Goal: Use online tool/utility: Use online tool/utility

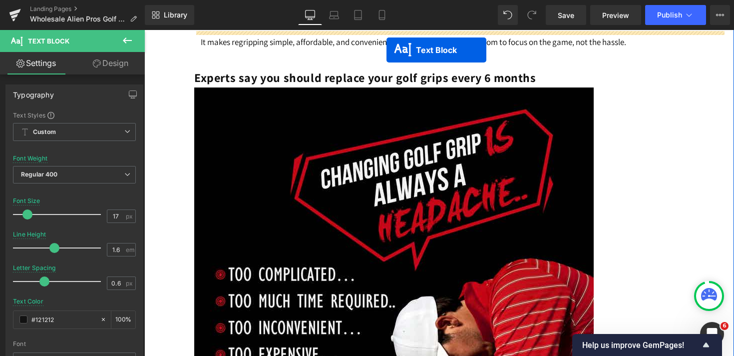
scroll to position [4081, 0]
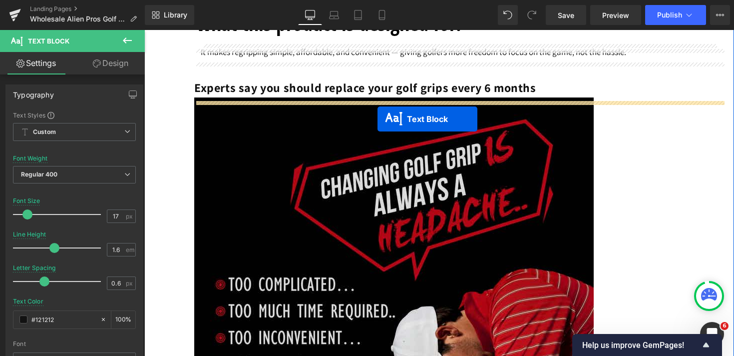
drag, startPoint x: 431, startPoint y: 231, endPoint x: 378, endPoint y: 119, distance: 124.0
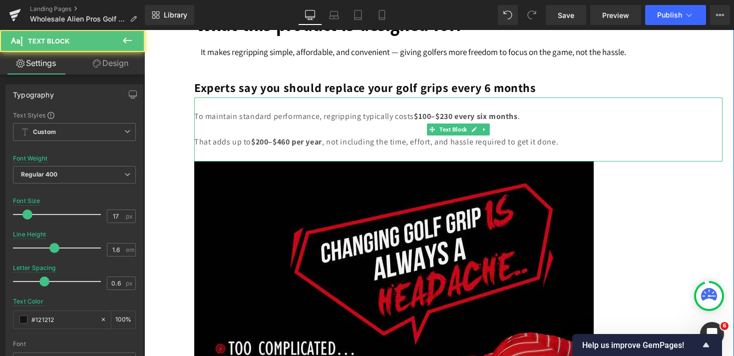
scroll to position [3986, 0]
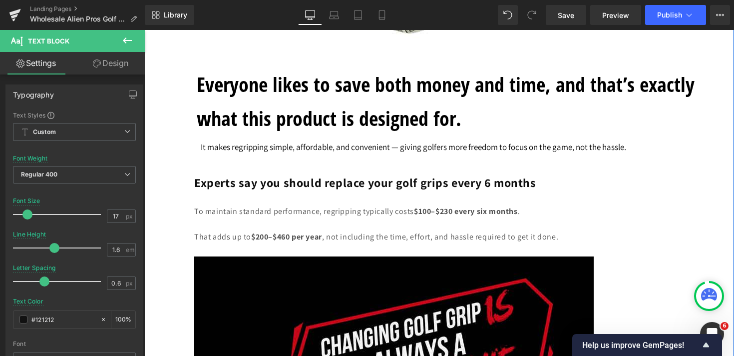
click at [202, 82] on h1 "Everyone likes to save both money and time, and that’s exactly what this produc…" at bounding box center [456, 101] width 519 height 68
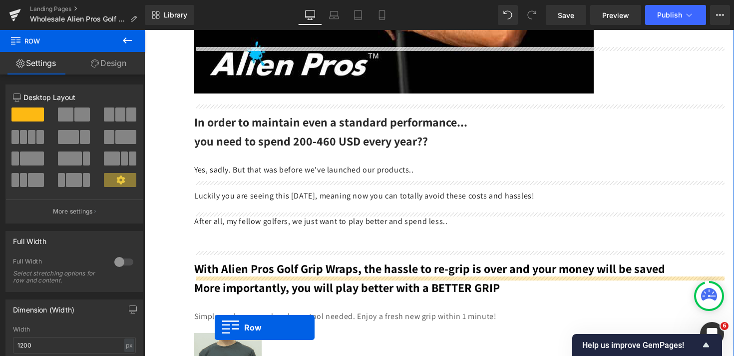
scroll to position [4555, 0]
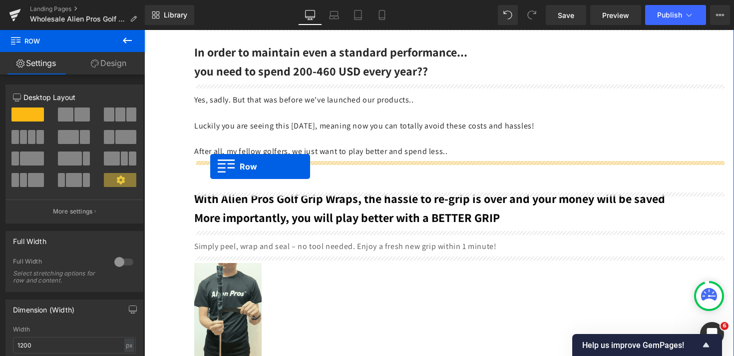
drag, startPoint x: 197, startPoint y: 64, endPoint x: 210, endPoint y: 166, distance: 102.7
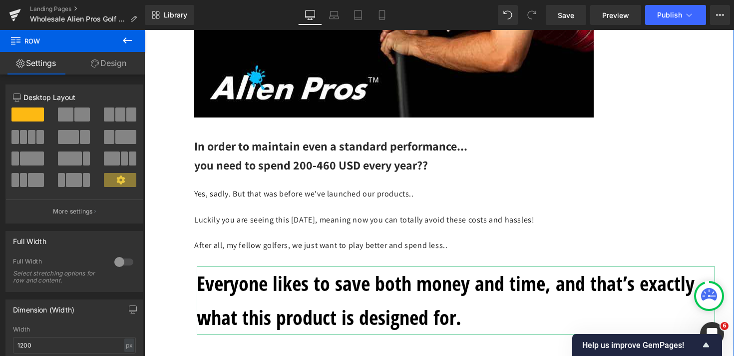
scroll to position [4444, 0]
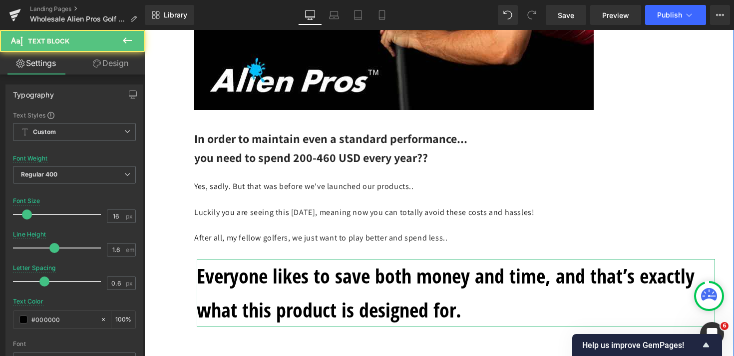
click at [211, 163] on span "you need to spend 200-460 USD every year??" at bounding box center [311, 157] width 234 height 16
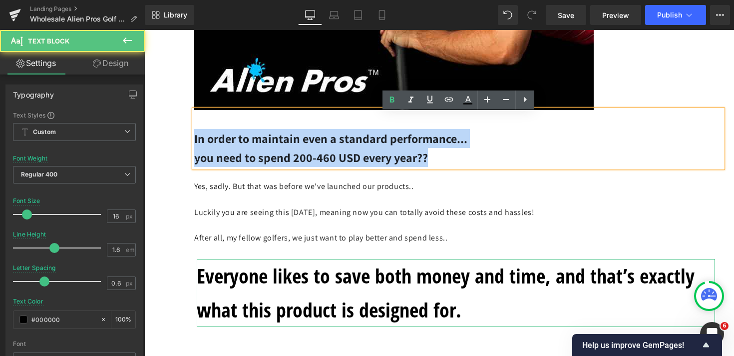
drag, startPoint x: 433, startPoint y: 163, endPoint x: 168, endPoint y: 136, distance: 265.7
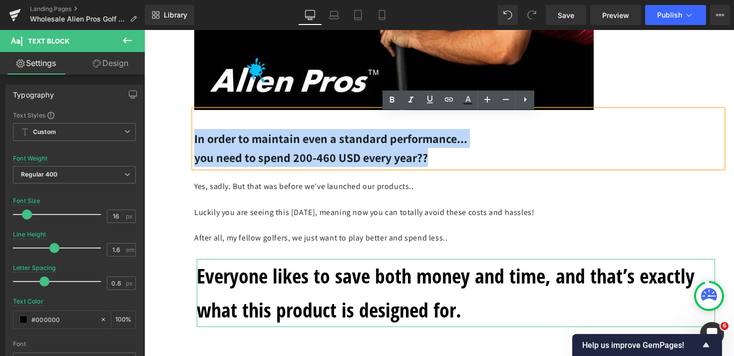
copy div "In order to maintain even a standard performance... you need to spend 200-460 U…"
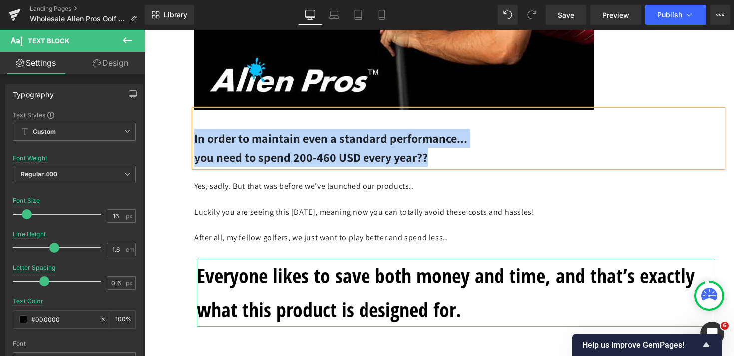
click at [249, 238] on span "After all, my fellow golfers, we just want to play better and spend less.." at bounding box center [320, 237] width 253 height 10
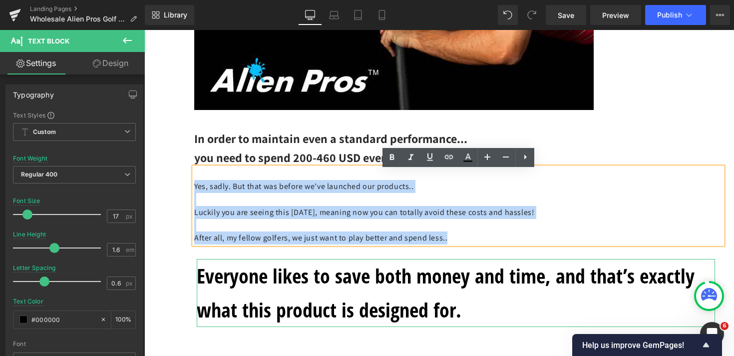
drag, startPoint x: 456, startPoint y: 243, endPoint x: 190, endPoint y: 188, distance: 271.3
copy div "Yes, sadly. But that was before we've launched our products.. Luckily you are s…"
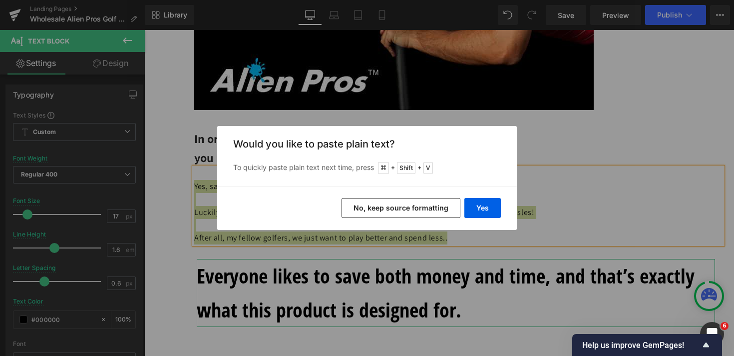
click at [410, 200] on button "No, keep source formatting" at bounding box center [401, 208] width 119 height 20
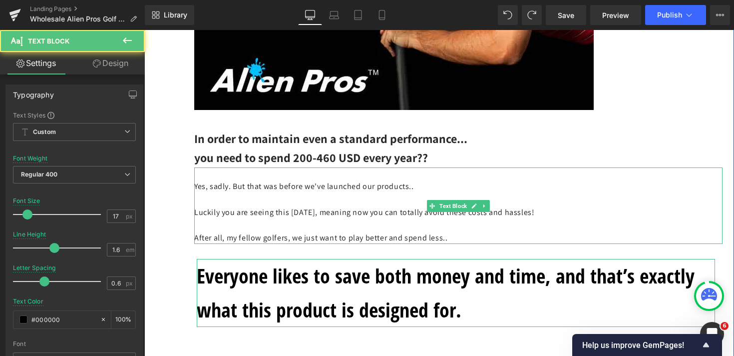
click at [337, 198] on p at bounding box center [458, 199] width 529 height 13
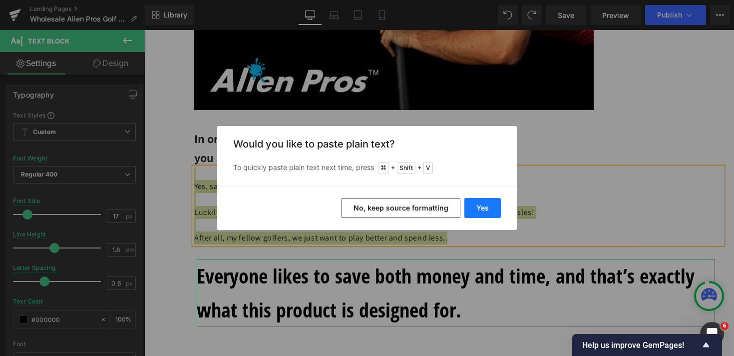
click at [488, 215] on button "Yes" at bounding box center [483, 208] width 36 height 20
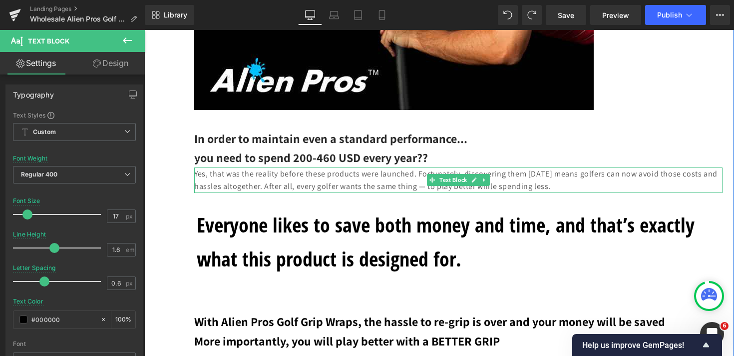
click at [383, 184] on p "Yes, that was the reality before these products were launched. Fortunately, dis…" at bounding box center [458, 179] width 529 height 25
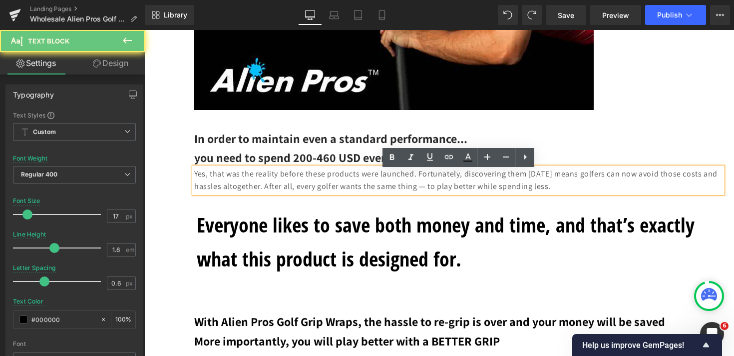
click at [415, 180] on p "Yes, that was the reality before these products were launched. Fortunately, dis…" at bounding box center [458, 179] width 529 height 25
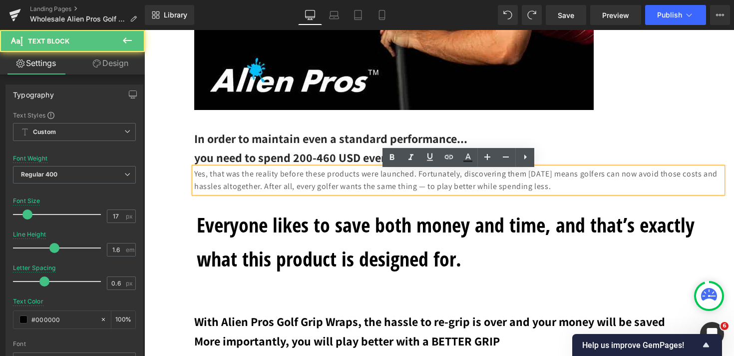
click at [419, 180] on p "Yes, that was the reality before these products were launched. Fortunately, dis…" at bounding box center [458, 179] width 529 height 25
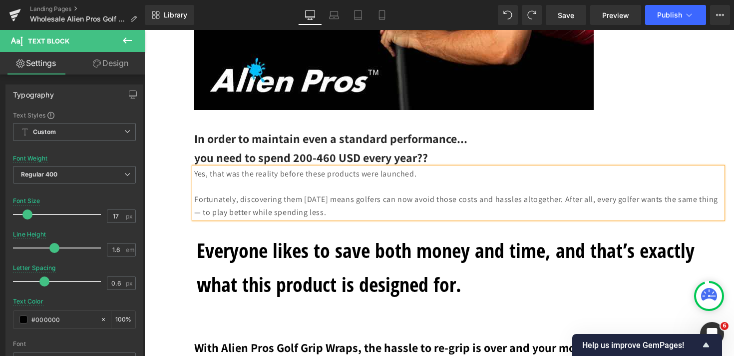
click at [558, 204] on p "Fortunately, discovering them [DATE] means golfers can now avoid those costs an…" at bounding box center [458, 205] width 529 height 25
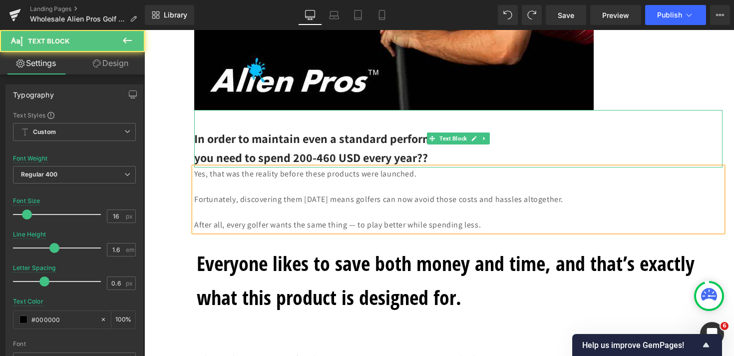
click at [270, 162] on span "you need to spend 200-460 USD every year??" at bounding box center [311, 157] width 234 height 16
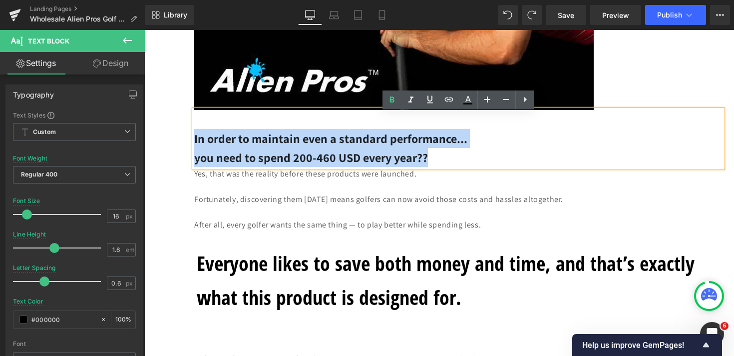
drag, startPoint x: 431, startPoint y: 162, endPoint x: 195, endPoint y: 141, distance: 236.3
click at [195, 141] on div "In order to maintain even a standard performance... you need to spend 200-460 U…" at bounding box center [458, 138] width 529 height 57
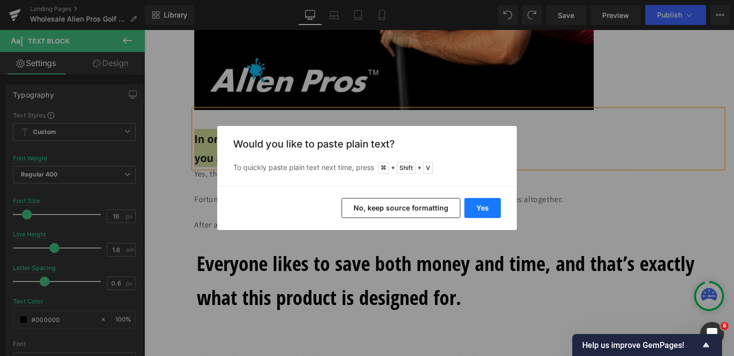
click at [487, 208] on button "Yes" at bounding box center [483, 208] width 36 height 20
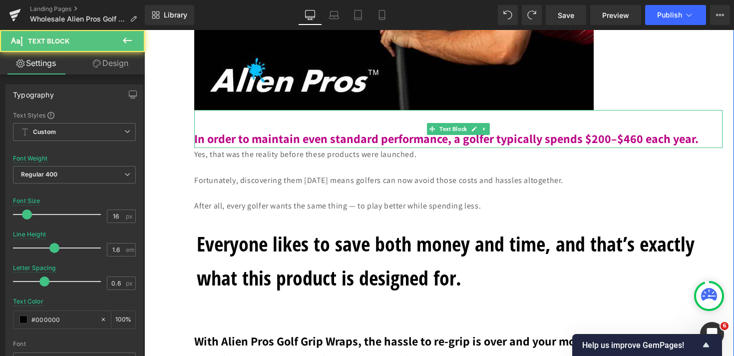
click at [382, 143] on b "In order to maintain even standard performance, a golfer typically spends $200–…" at bounding box center [446, 138] width 505 height 16
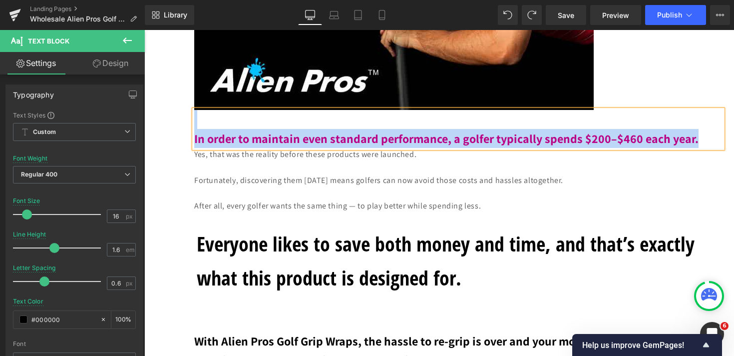
click at [412, 133] on p "In order to maintain even standard performance, a golfer typically spends $200–…" at bounding box center [458, 138] width 529 height 19
click at [407, 146] on b "In order to maintain even standard performance, a golfer typically spends $200–…" at bounding box center [446, 138] width 505 height 16
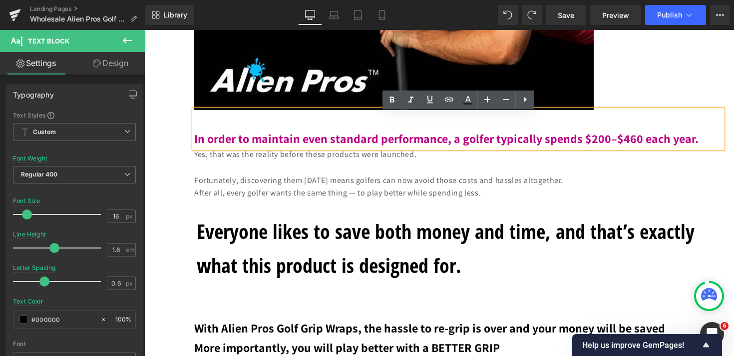
scroll to position [4463, 0]
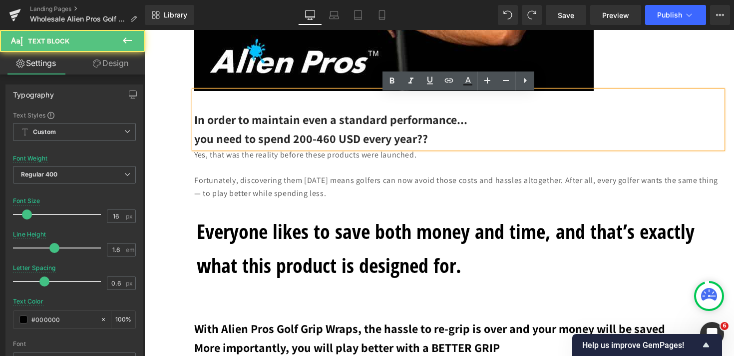
click at [440, 137] on p "you need to spend 200-460 USD every year??" at bounding box center [458, 138] width 529 height 19
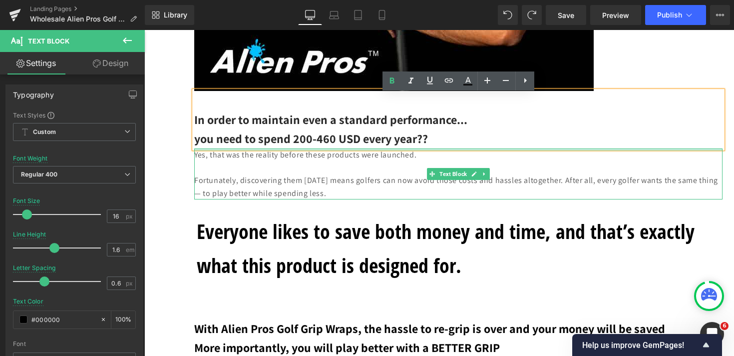
drag, startPoint x: 439, startPoint y: 144, endPoint x: 459, endPoint y: 151, distance: 21.2
click at [459, 148] on p "you need to spend 200-460 USD every year??" at bounding box center [458, 138] width 529 height 19
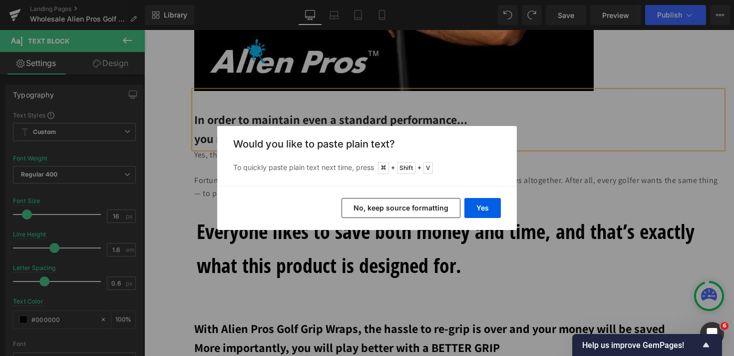
click at [444, 205] on button "No, keep source formatting" at bounding box center [401, 208] width 119 height 20
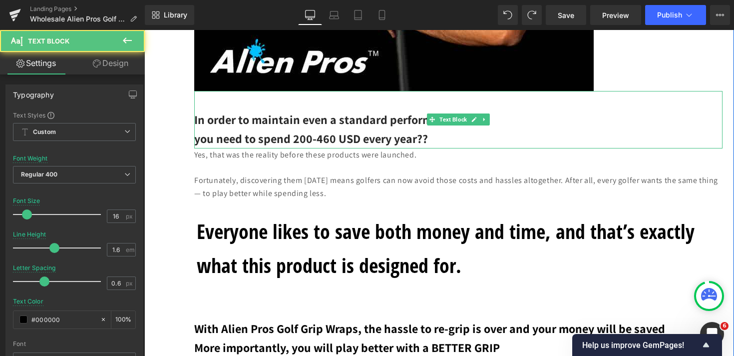
click at [428, 144] on p "you need to spend 200-460 USD every year??" at bounding box center [458, 138] width 529 height 19
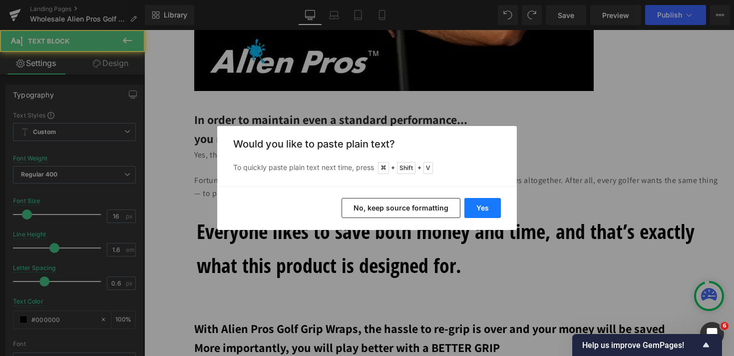
click at [488, 206] on button "Yes" at bounding box center [483, 208] width 36 height 20
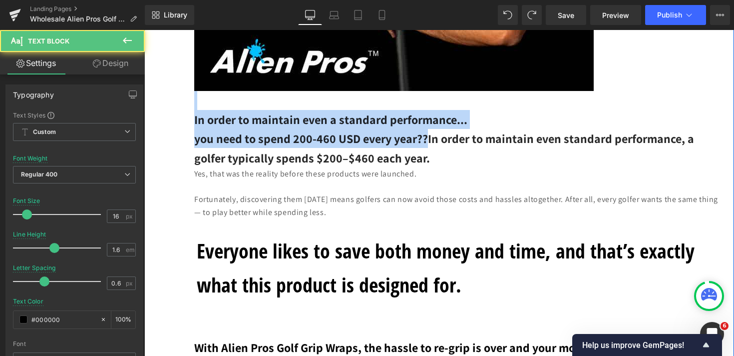
drag, startPoint x: 427, startPoint y: 142, endPoint x: 169, endPoint y: 107, distance: 259.7
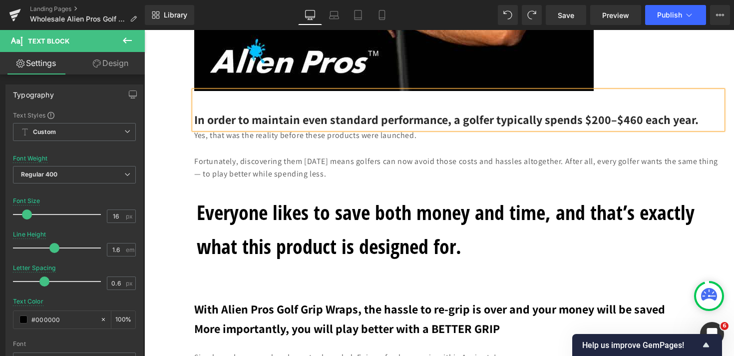
click at [698, 122] on p "In order to maintain even standard performance, a golfer typically spends $200–…" at bounding box center [458, 119] width 529 height 19
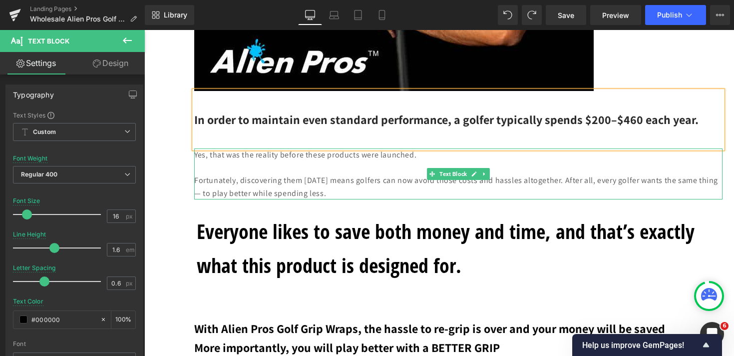
click at [394, 199] on p "Fortunately, discovering them [DATE] means golfers can now avoid those costs an…" at bounding box center [458, 186] width 529 height 25
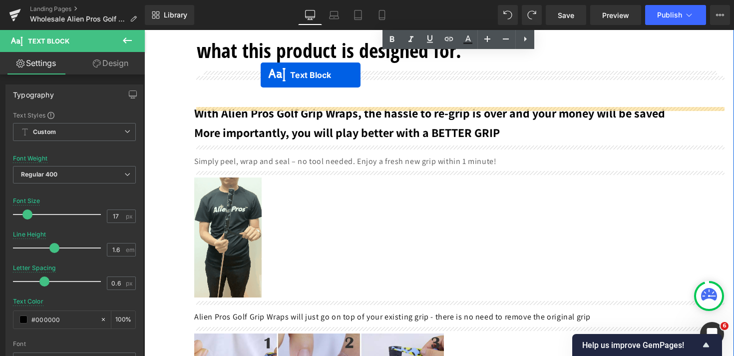
scroll to position [4629, 0]
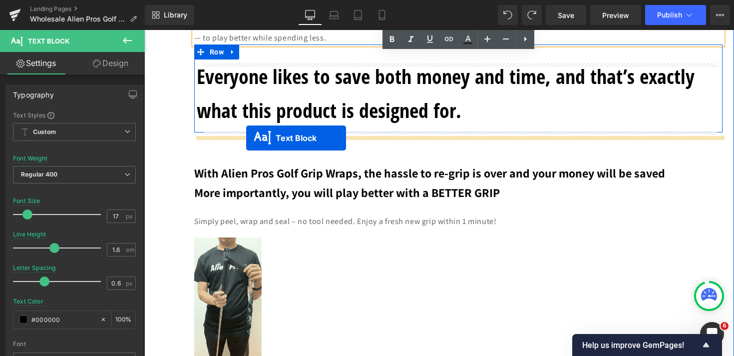
drag, startPoint x: 431, startPoint y: 147, endPoint x: 246, endPoint y: 137, distance: 184.6
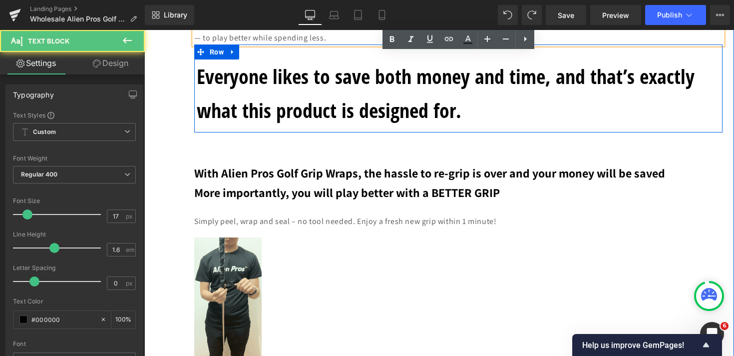
scroll to position [4604, 0]
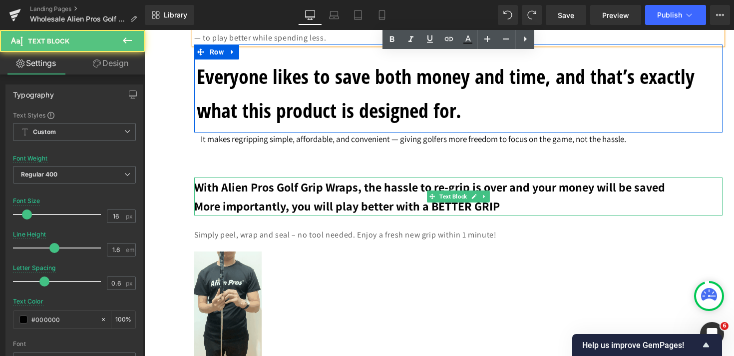
click at [215, 190] on span "With Alien Pros Golf Grip Wraps, the hassle to re-grip is over and your money w…" at bounding box center [429, 187] width 471 height 16
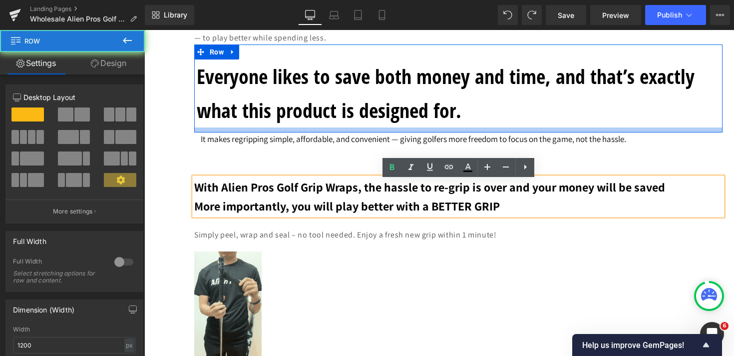
click at [234, 132] on div at bounding box center [458, 129] width 529 height 5
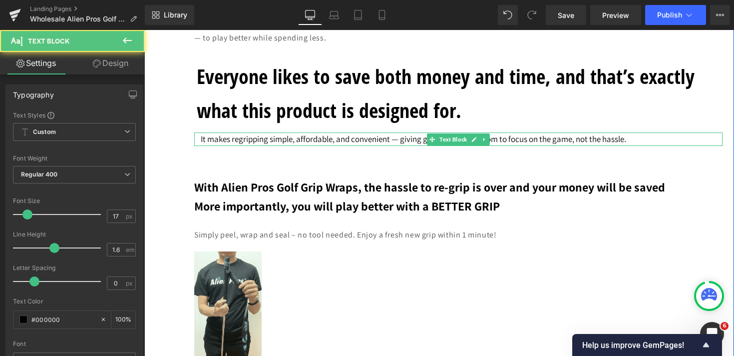
click at [231, 142] on p "It makes regripping simple, affordable, and convenient — giving golfers more fr…" at bounding box center [462, 138] width 522 height 13
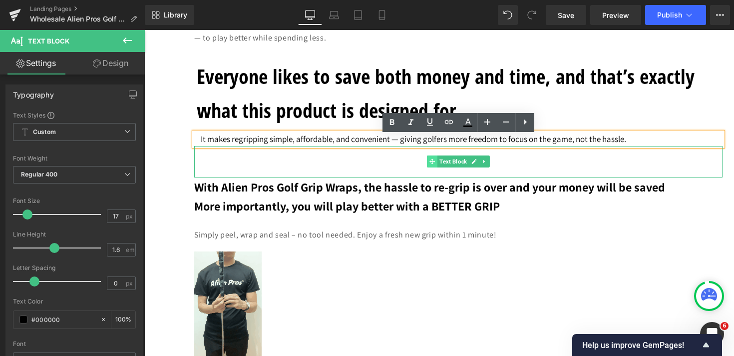
click at [435, 162] on span at bounding box center [432, 161] width 10 height 12
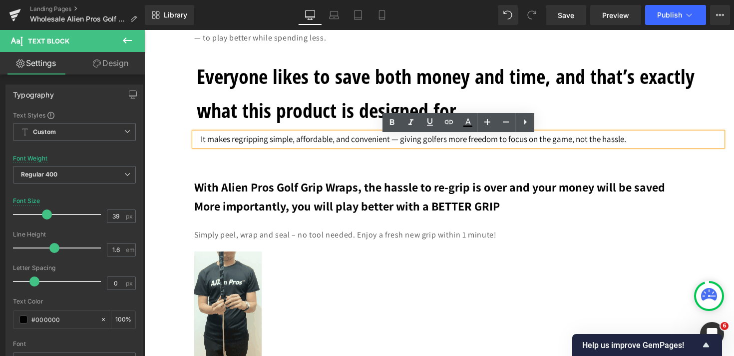
click at [709, 189] on p "With Alien Pros Golf Grip Wraps, the hassle to re-grip is over and your money w…" at bounding box center [458, 186] width 529 height 19
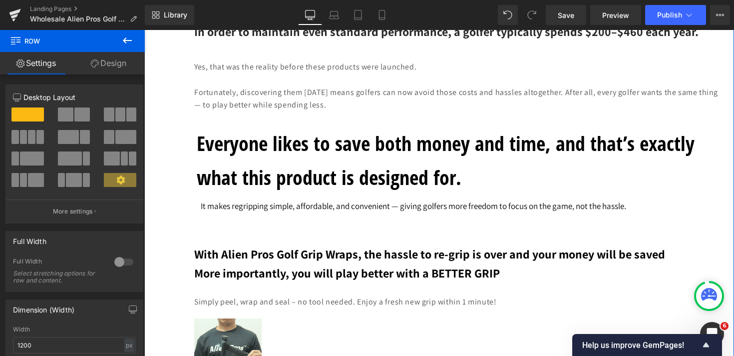
scroll to position [4541, 0]
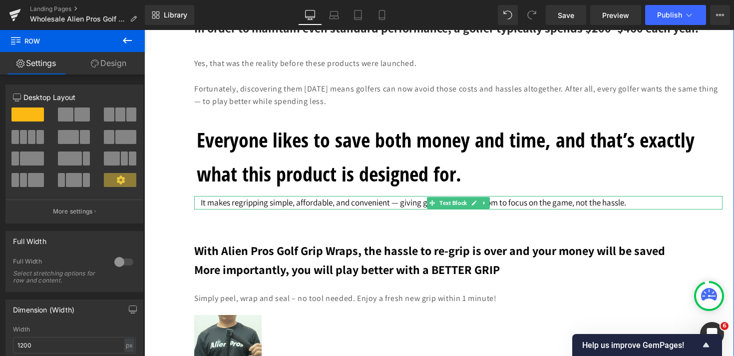
click at [213, 208] on p "It makes regripping simple, affordable, and convenient — giving golfers more fr…" at bounding box center [462, 202] width 522 height 13
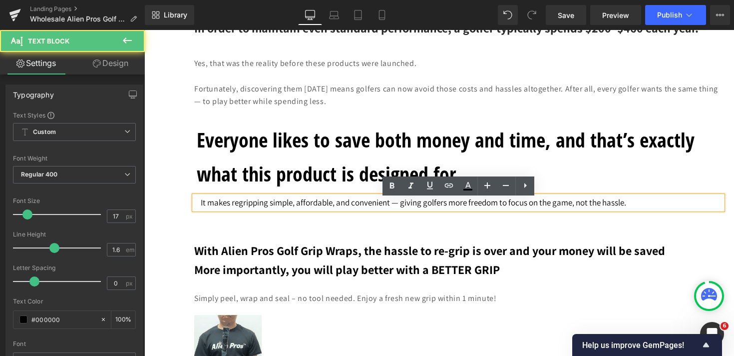
click at [201, 209] on p "It makes regripping simple, affordable, and convenient — giving golfers more fr…" at bounding box center [462, 202] width 522 height 13
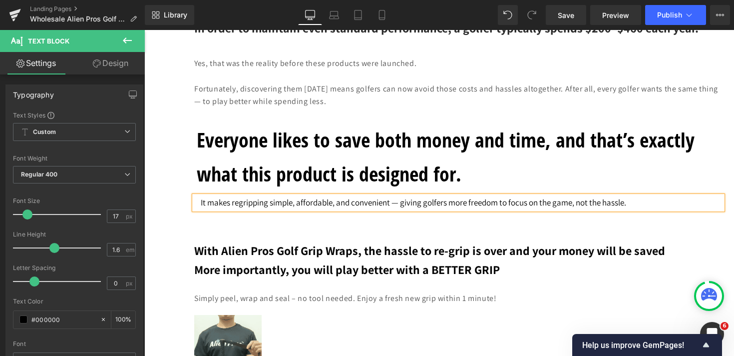
click at [205, 229] on p at bounding box center [458, 224] width 529 height 31
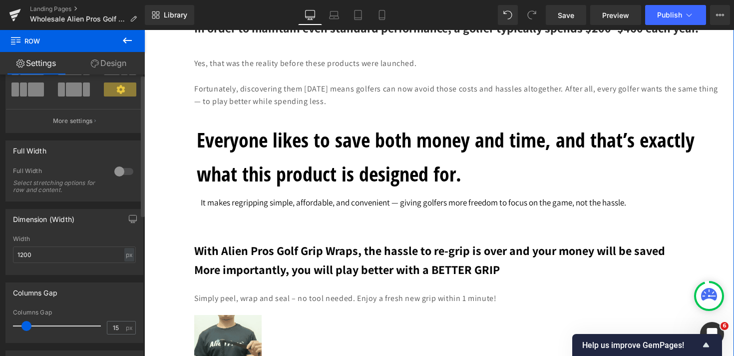
scroll to position [0, 0]
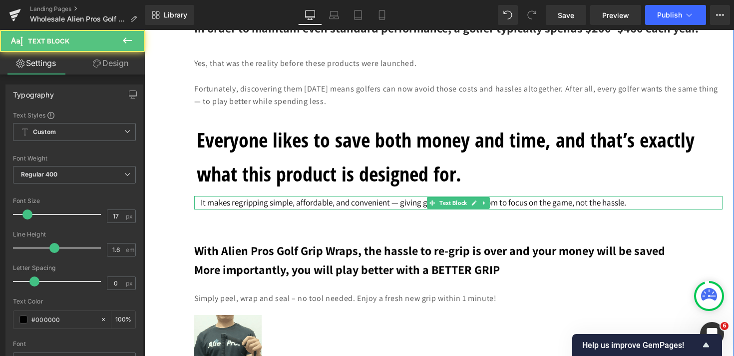
click at [263, 206] on p "It makes regripping simple, affordable, and convenient — giving golfers more fr…" at bounding box center [462, 202] width 522 height 13
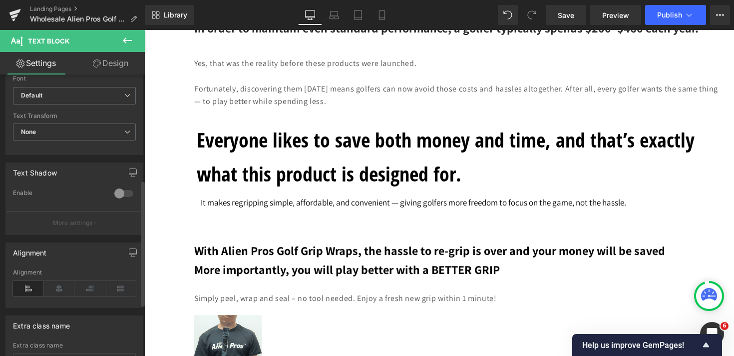
scroll to position [279, 0]
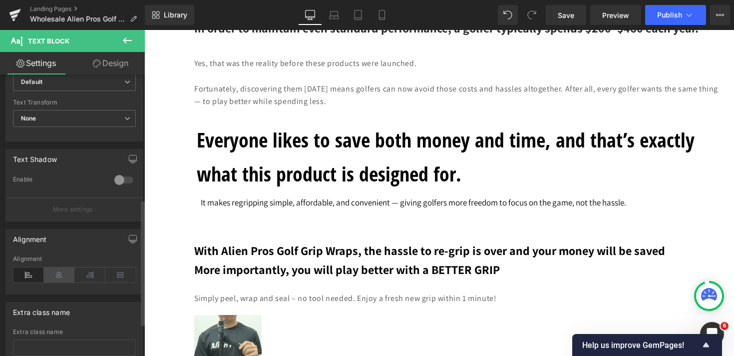
click at [53, 274] on icon at bounding box center [59, 274] width 31 height 15
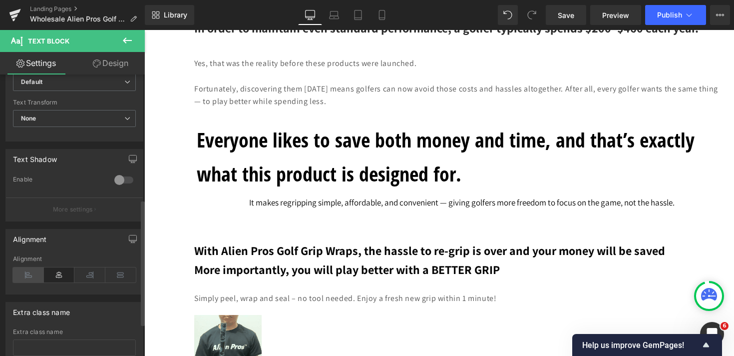
click at [31, 274] on icon at bounding box center [28, 274] width 31 height 15
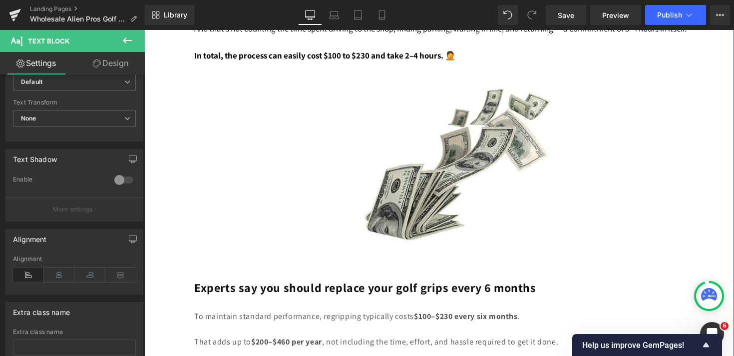
scroll to position [3852, 0]
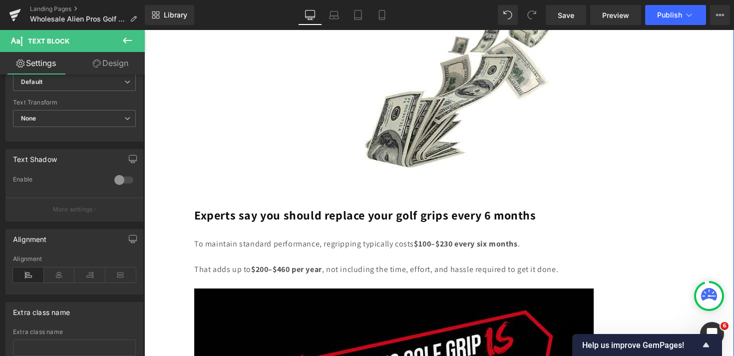
click at [213, 263] on p at bounding box center [458, 256] width 529 height 13
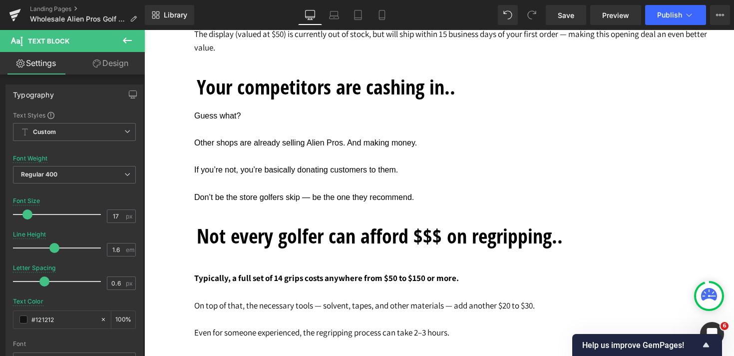
scroll to position [3406, 0]
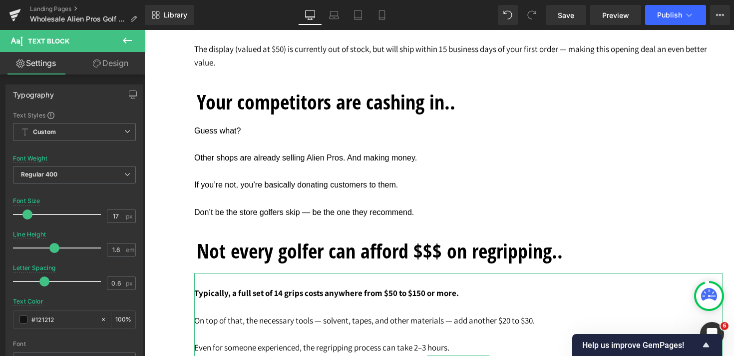
click at [209, 327] on p "On top of that, the necessary tools — solvent, tapes, and other materials — add…" at bounding box center [458, 320] width 529 height 13
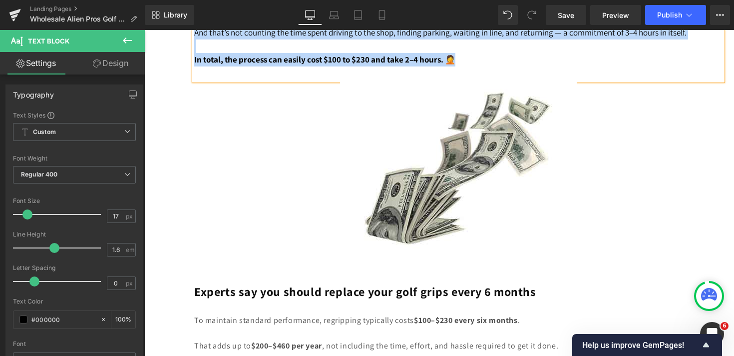
scroll to position [3851, 0]
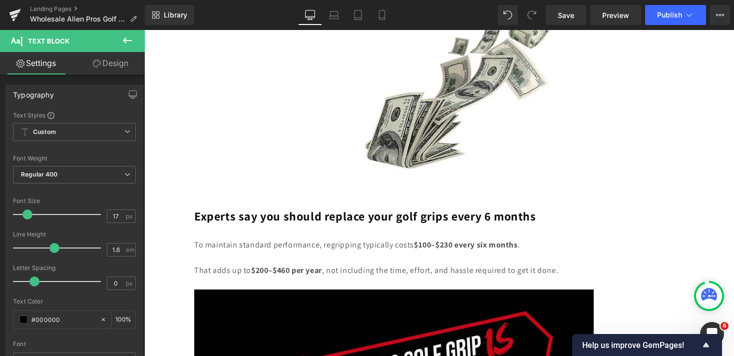
click at [220, 272] on p "That adds up to $200–$460 per year , not including the time, effort, and hassle…" at bounding box center [458, 270] width 529 height 13
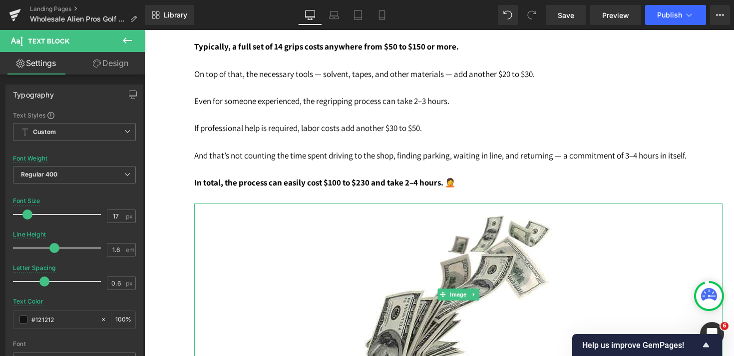
scroll to position [3556, 0]
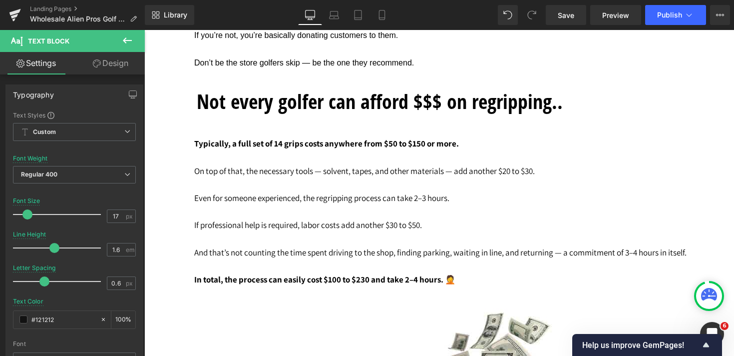
click at [223, 178] on p "On top of that, the necessary tools — solvent, tapes, and other materials — add…" at bounding box center [458, 170] width 529 height 13
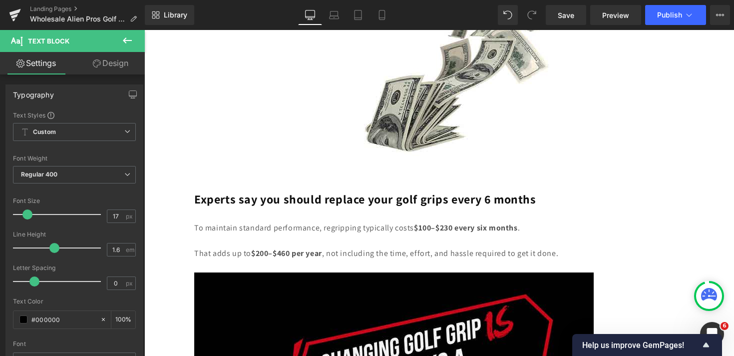
scroll to position [3935, 0]
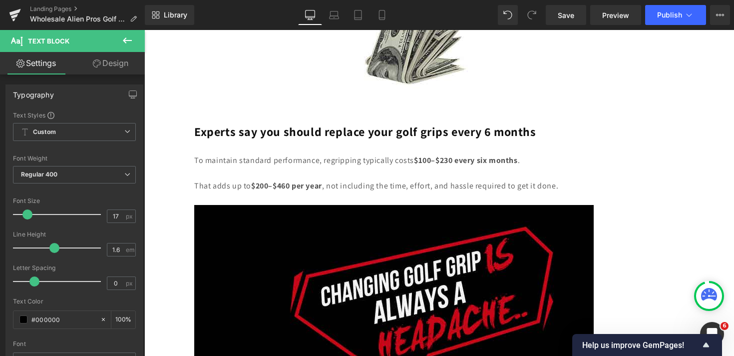
click at [230, 164] on p "To maintain standard performance, regripping typically costs $100–$230 every si…" at bounding box center [458, 160] width 529 height 13
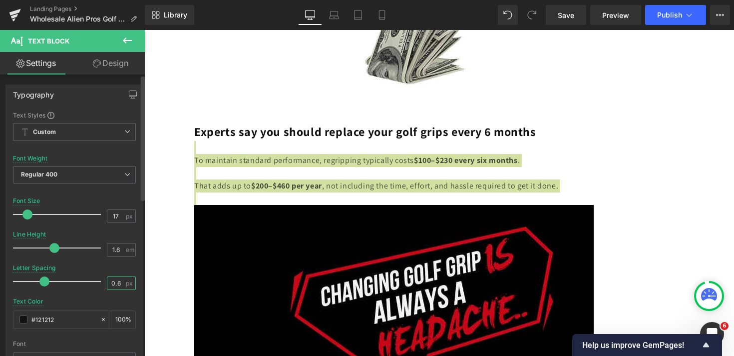
click at [117, 285] on input "0.6" at bounding box center [115, 283] width 17 height 12
type input "0"
click at [129, 261] on div at bounding box center [74, 261] width 123 height 6
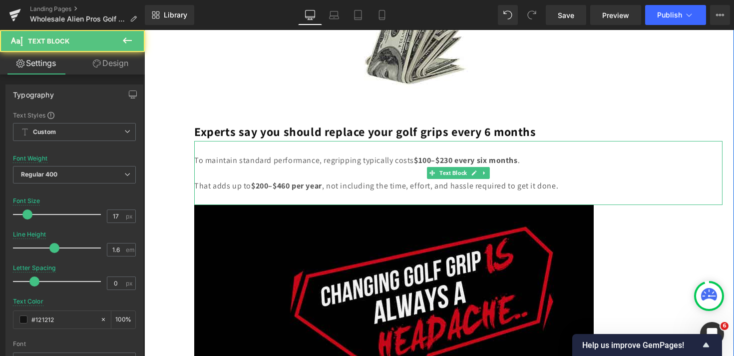
click at [322, 160] on p "To maintain standard performance, regripping typically costs $100–$230 every si…" at bounding box center [458, 160] width 529 height 13
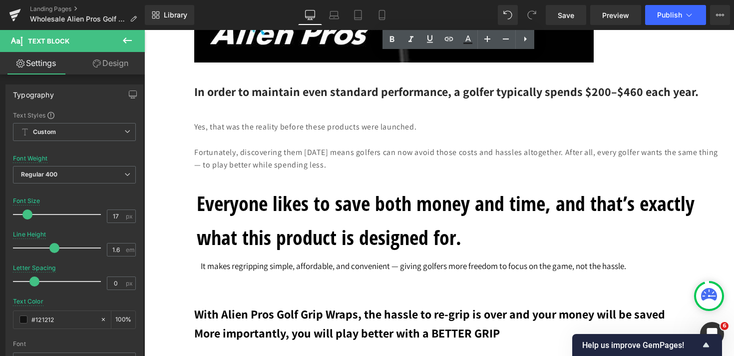
scroll to position [4489, 0]
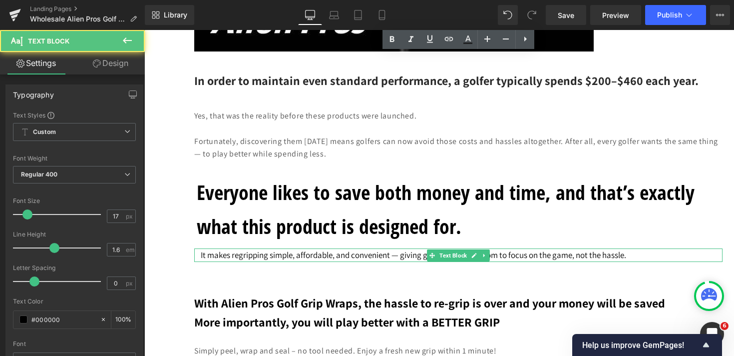
click at [407, 262] on p "It makes regripping simple, affordable, and convenient — giving golfers more fr…" at bounding box center [462, 254] width 522 height 13
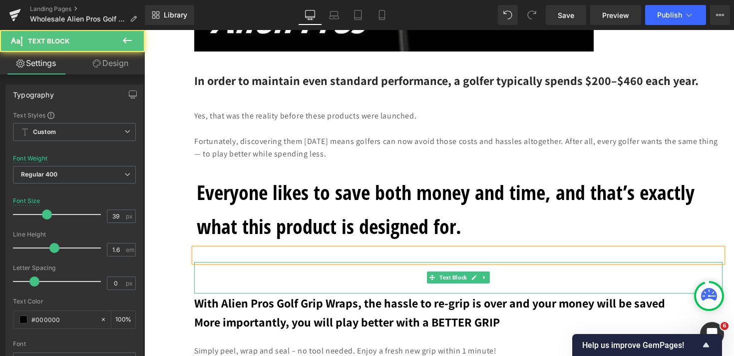
click at [305, 288] on p at bounding box center [458, 277] width 529 height 31
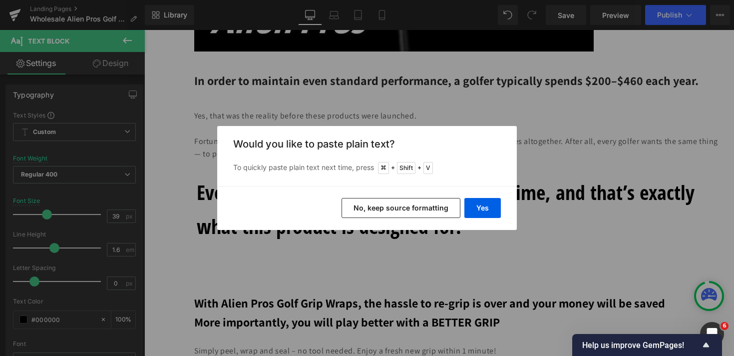
click at [427, 211] on button "No, keep source formatting" at bounding box center [401, 208] width 119 height 20
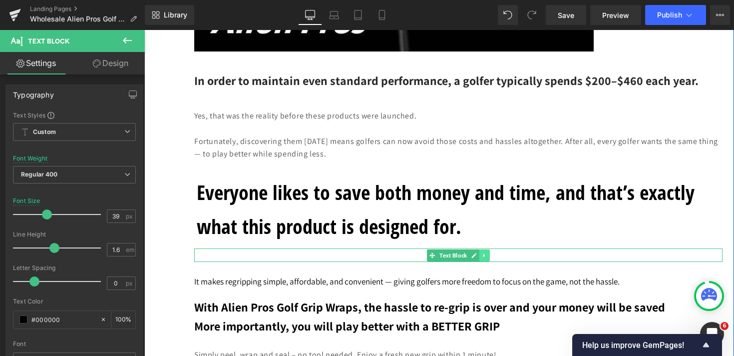
click at [488, 258] on icon at bounding box center [484, 255] width 5 height 6
click at [491, 258] on icon at bounding box center [489, 254] width 5 height 5
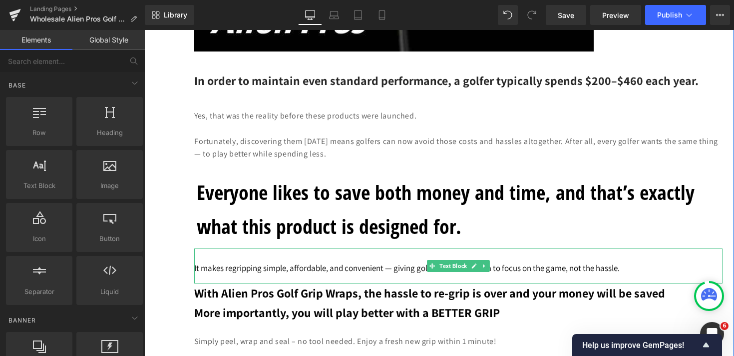
click at [224, 263] on p "It makes regripping simple, affordable, and convenient — giving golfers more fr…" at bounding box center [458, 265] width 529 height 35
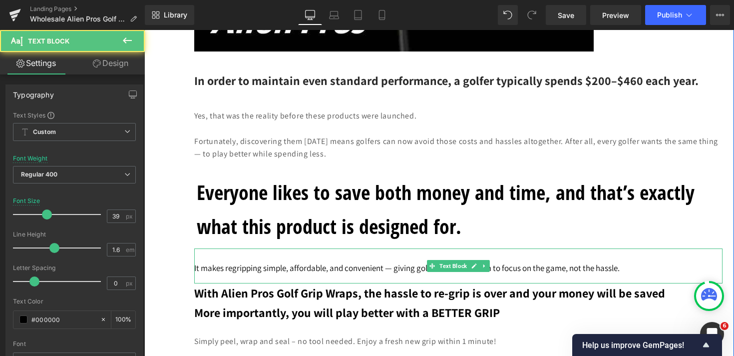
click at [364, 272] on span "It makes regripping simple, affordable, and convenient — giving golfers more fr…" at bounding box center [407, 267] width 426 height 11
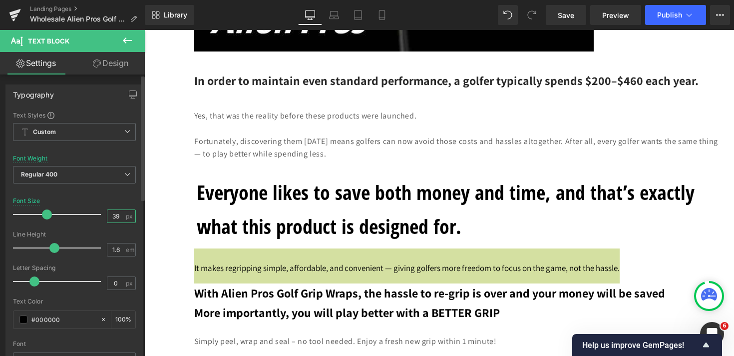
click at [120, 215] on input "39" at bounding box center [115, 216] width 17 height 12
type input "3"
type input "17"
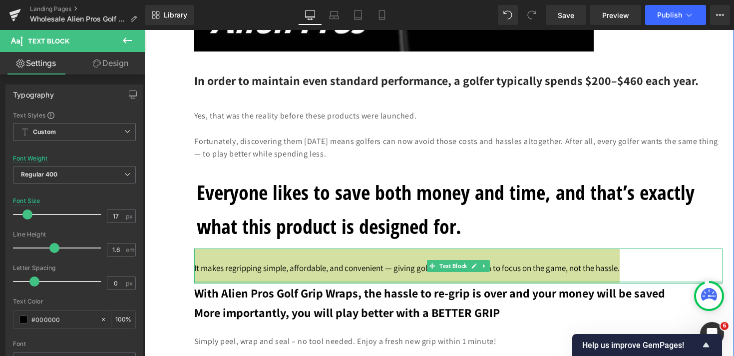
click at [257, 283] on div at bounding box center [458, 282] width 529 height 2
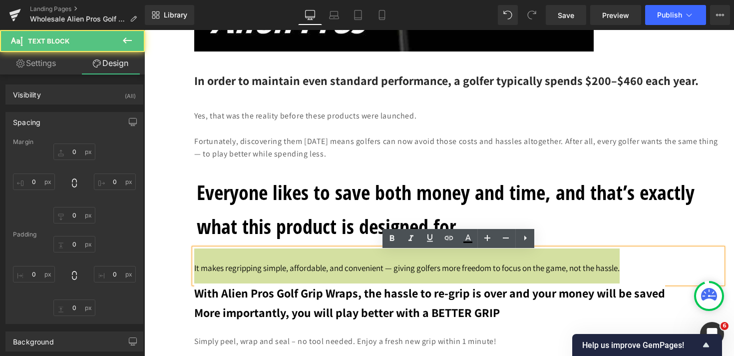
type input "0"
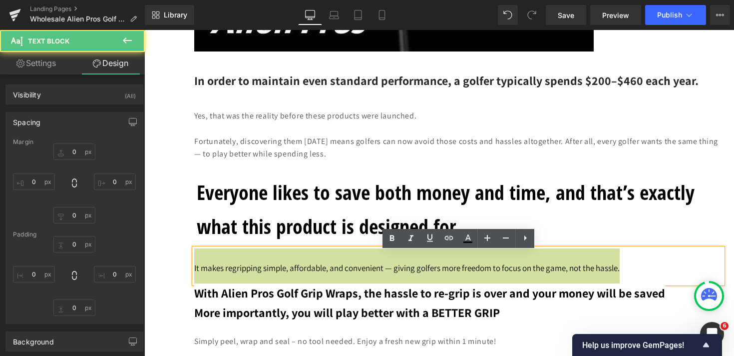
type input "0"
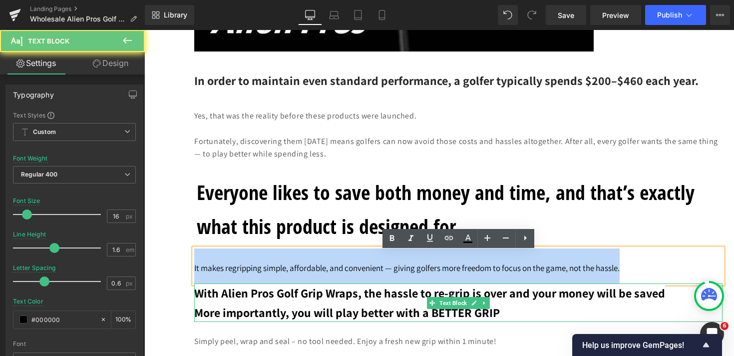
click at [246, 307] on p "More importantly, you will play better with a BETTER GRIP" at bounding box center [458, 312] width 529 height 19
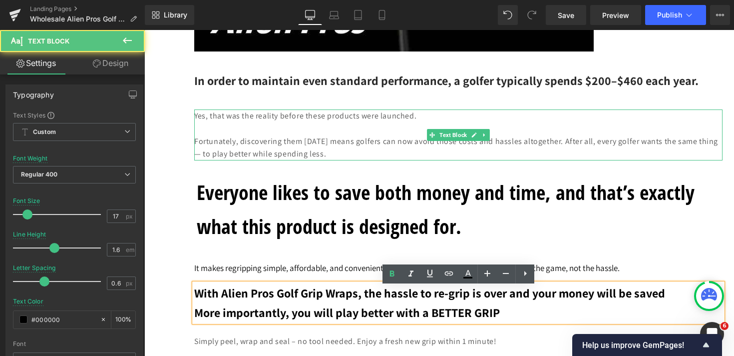
click at [255, 130] on p at bounding box center [458, 128] width 529 height 13
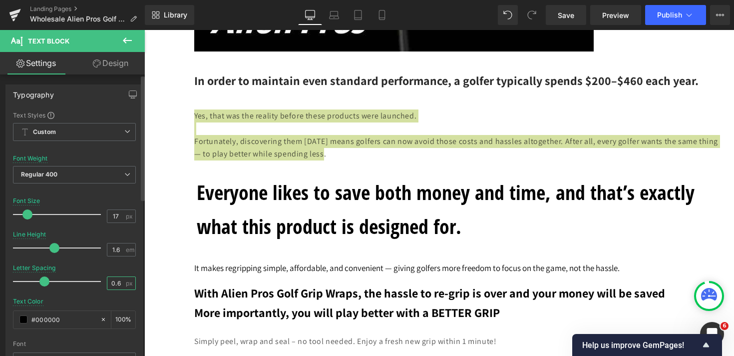
click at [118, 284] on input "0.6" at bounding box center [115, 283] width 17 height 12
type input "0"
click at [104, 272] on div "Letter Spacing 0 px" at bounding box center [74, 280] width 123 height 33
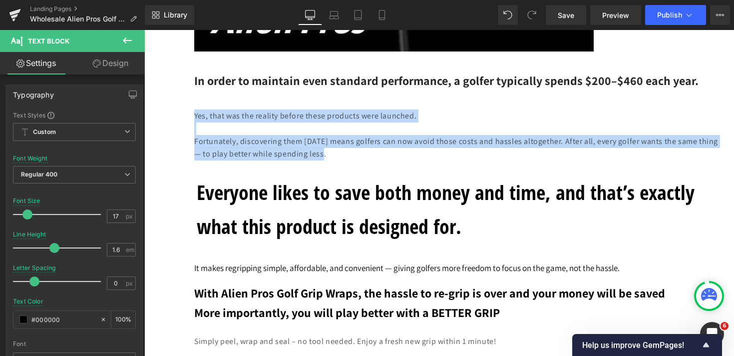
click at [302, 228] on h1 "Everyone likes to save both money and time, and that’s exactly what this produc…" at bounding box center [456, 209] width 519 height 68
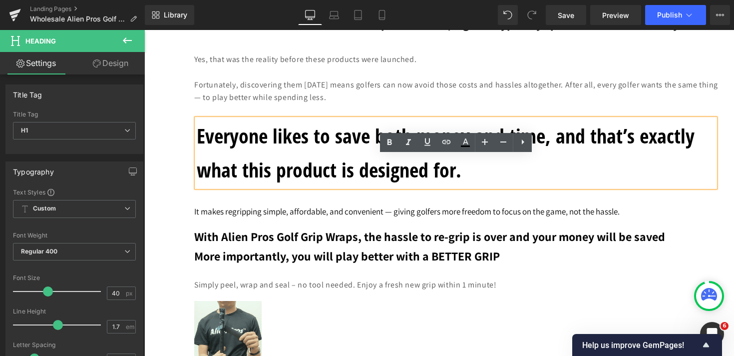
scroll to position [4580, 0]
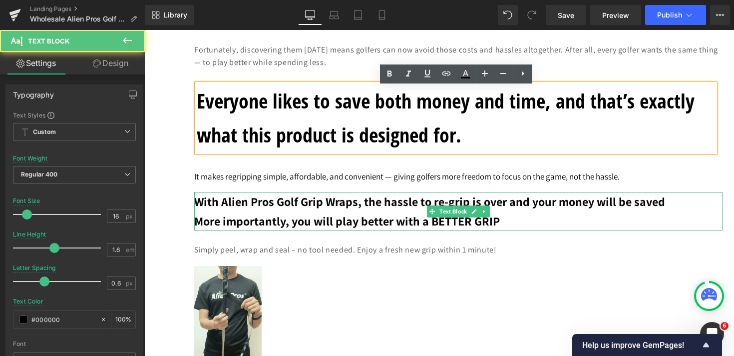
click at [199, 206] on span "With Alien Pros Golf Grip Wraps, the hassle to re-grip is over and your money w…" at bounding box center [429, 201] width 471 height 16
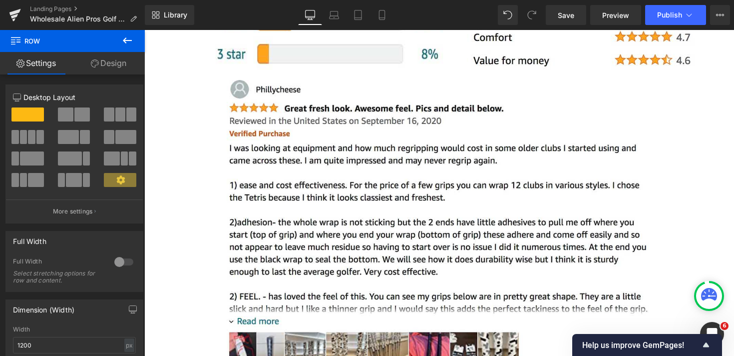
scroll to position [2181, 0]
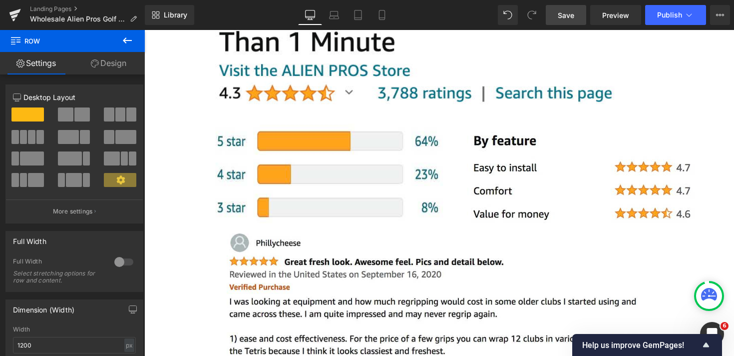
click at [572, 14] on span "Save" at bounding box center [566, 15] width 16 height 10
